Goal: Task Accomplishment & Management: Manage account settings

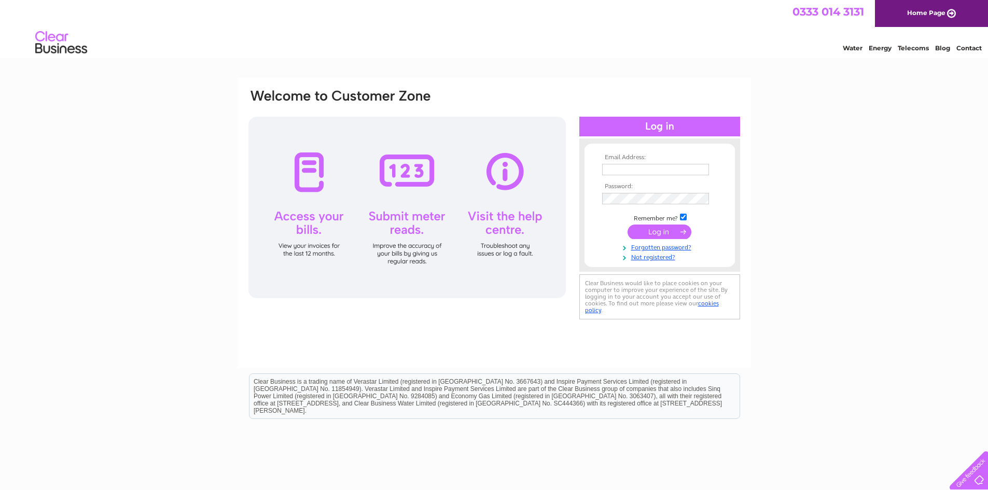
type input "GADavidsons@gmail.com"
click at [663, 233] on input "submit" at bounding box center [659, 231] width 64 height 15
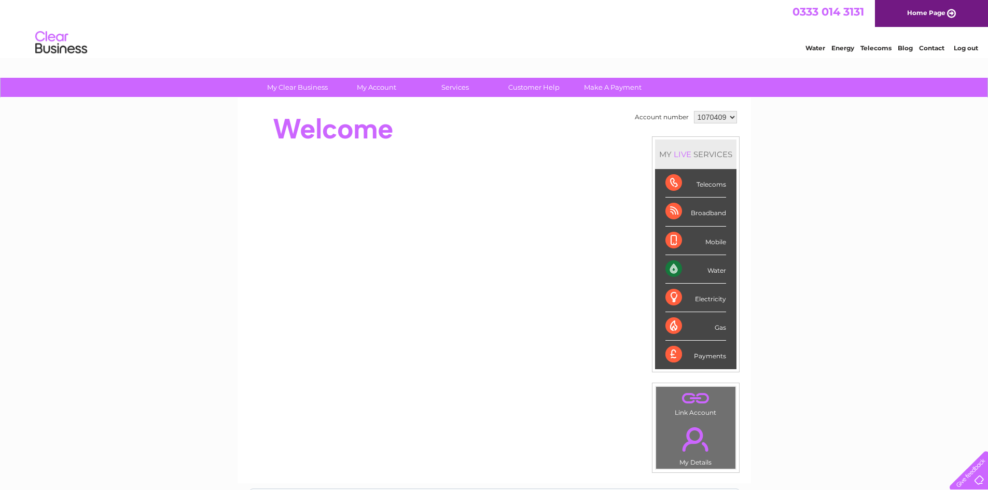
click at [674, 269] on div "Water" at bounding box center [695, 269] width 61 height 29
click at [672, 267] on div "Water" at bounding box center [695, 269] width 61 height 29
click at [719, 271] on div "Water" at bounding box center [695, 269] width 61 height 29
click at [671, 272] on div "Water" at bounding box center [695, 269] width 61 height 29
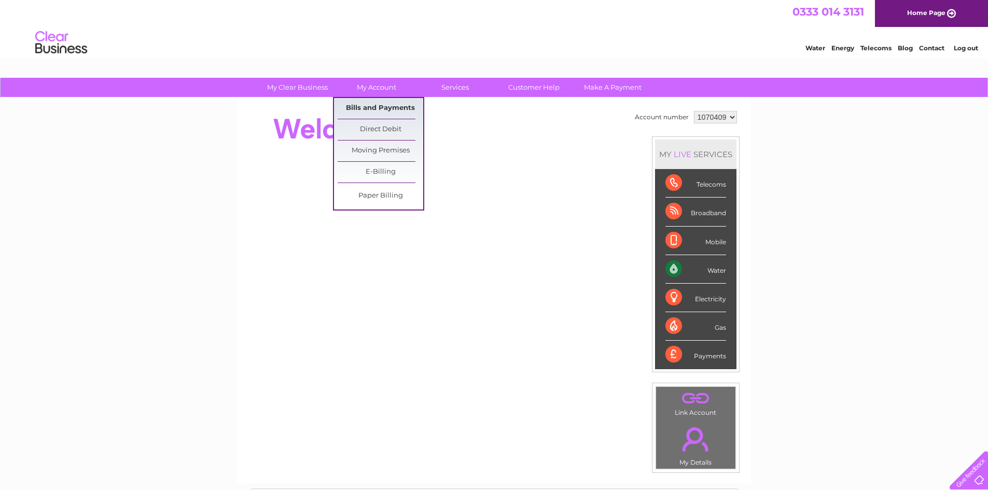
click at [377, 104] on link "Bills and Payments" at bounding box center [381, 108] width 86 height 21
click at [376, 105] on link "Bills and Payments" at bounding box center [381, 108] width 86 height 21
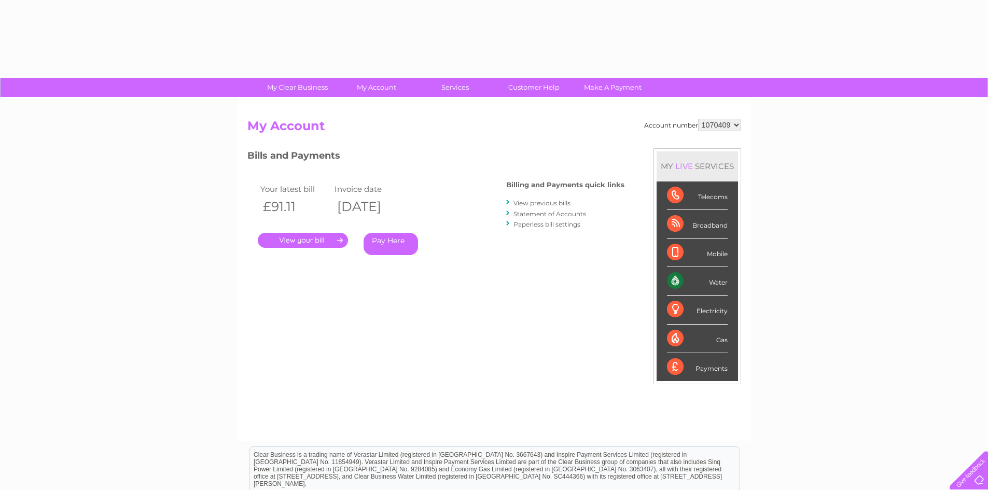
click at [310, 243] on link "." at bounding box center [303, 240] width 90 height 15
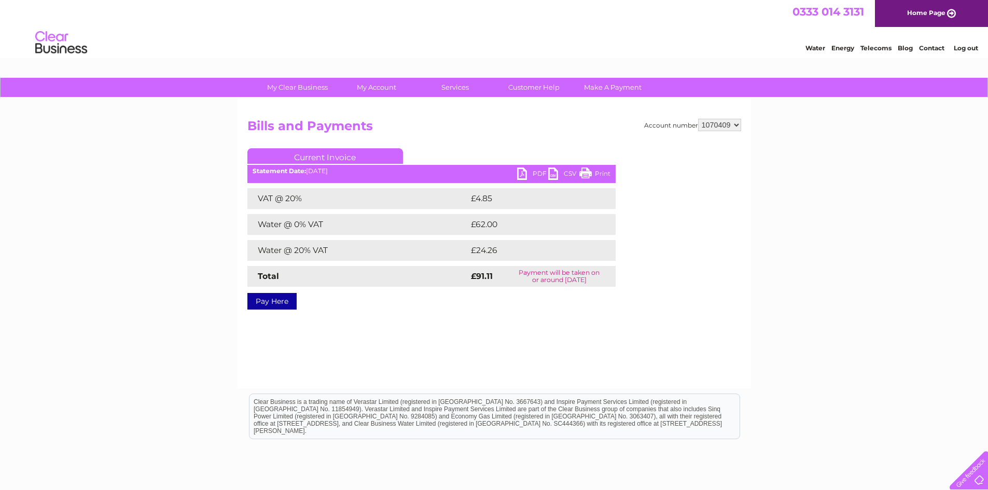
click at [536, 171] on link "PDF" at bounding box center [532, 174] width 31 height 15
